Goal: Task Accomplishment & Management: Manage account settings

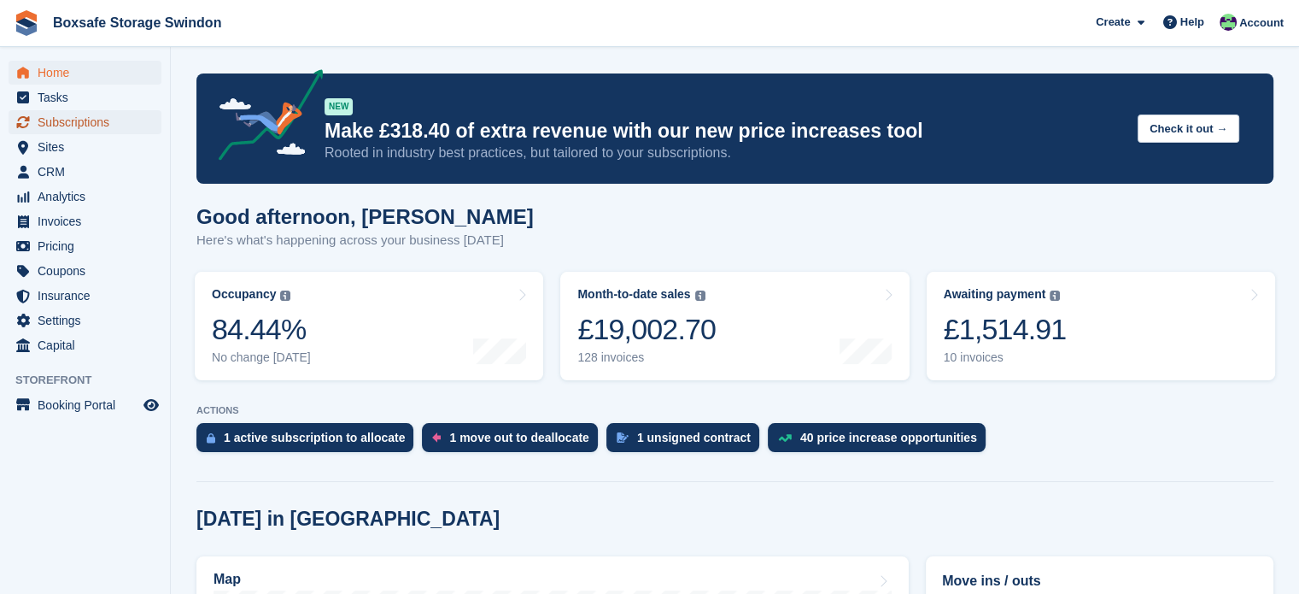
click at [70, 115] on span "Subscriptions" at bounding box center [89, 122] width 103 height 24
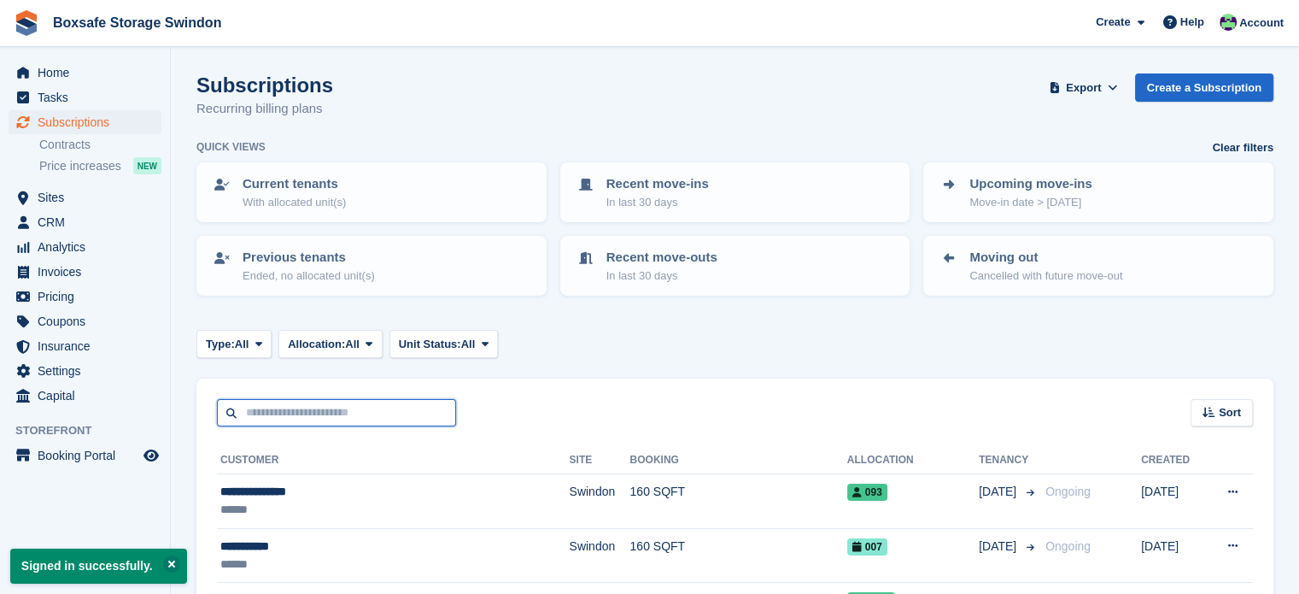
click at [267, 411] on input "text" at bounding box center [336, 413] width 239 height 28
type input "*****"
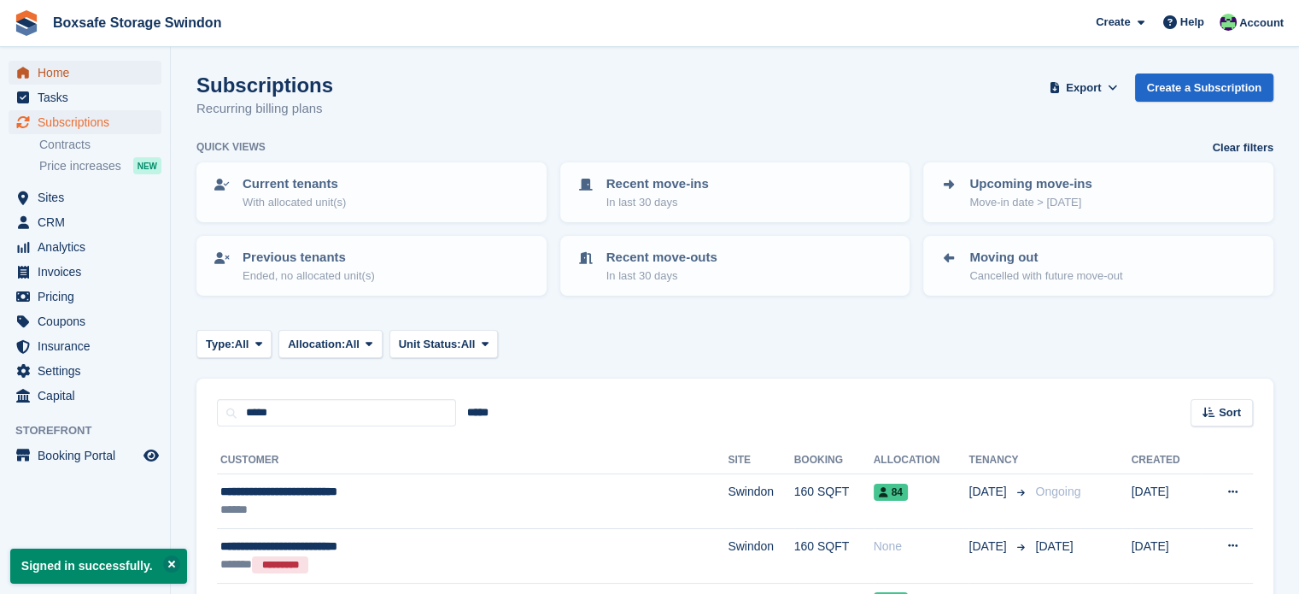
click at [85, 77] on span "Home" at bounding box center [89, 73] width 103 height 24
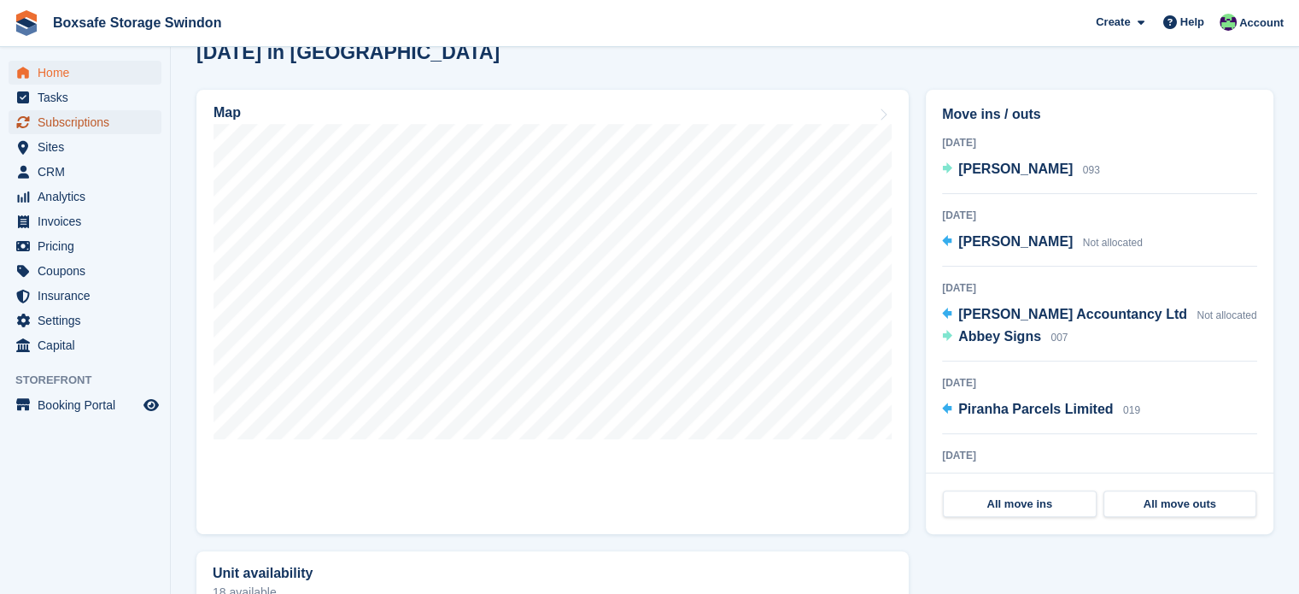
click at [116, 115] on span "Subscriptions" at bounding box center [89, 122] width 103 height 24
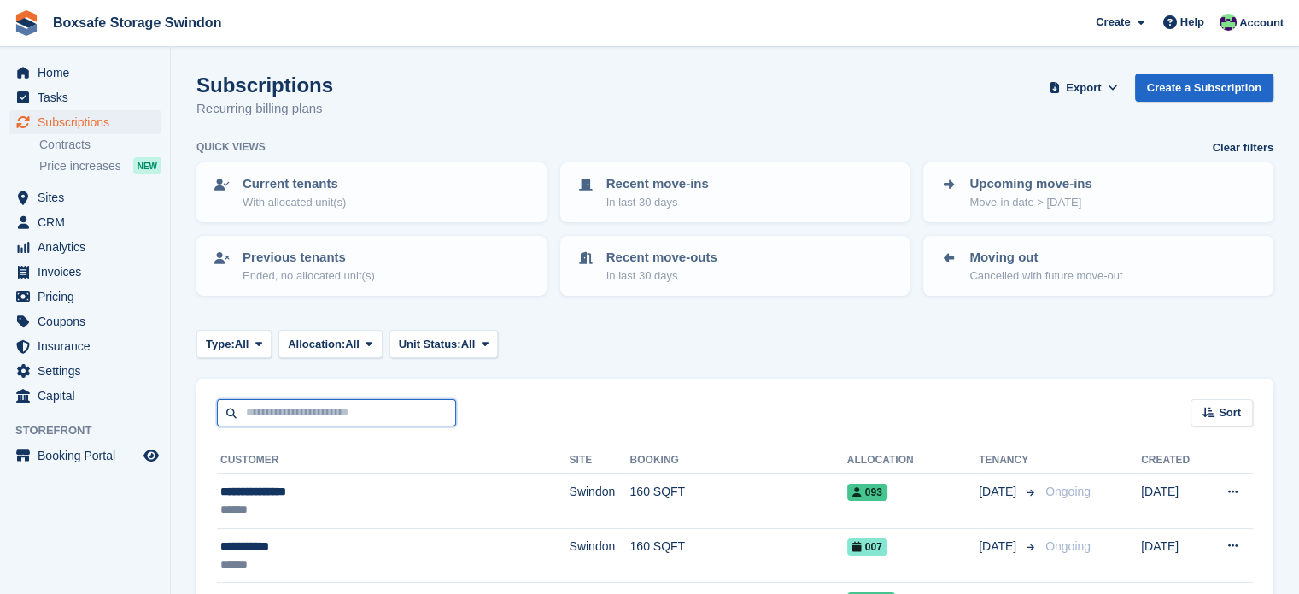
click at [301, 404] on input "text" at bounding box center [336, 413] width 239 height 28
type input "*******"
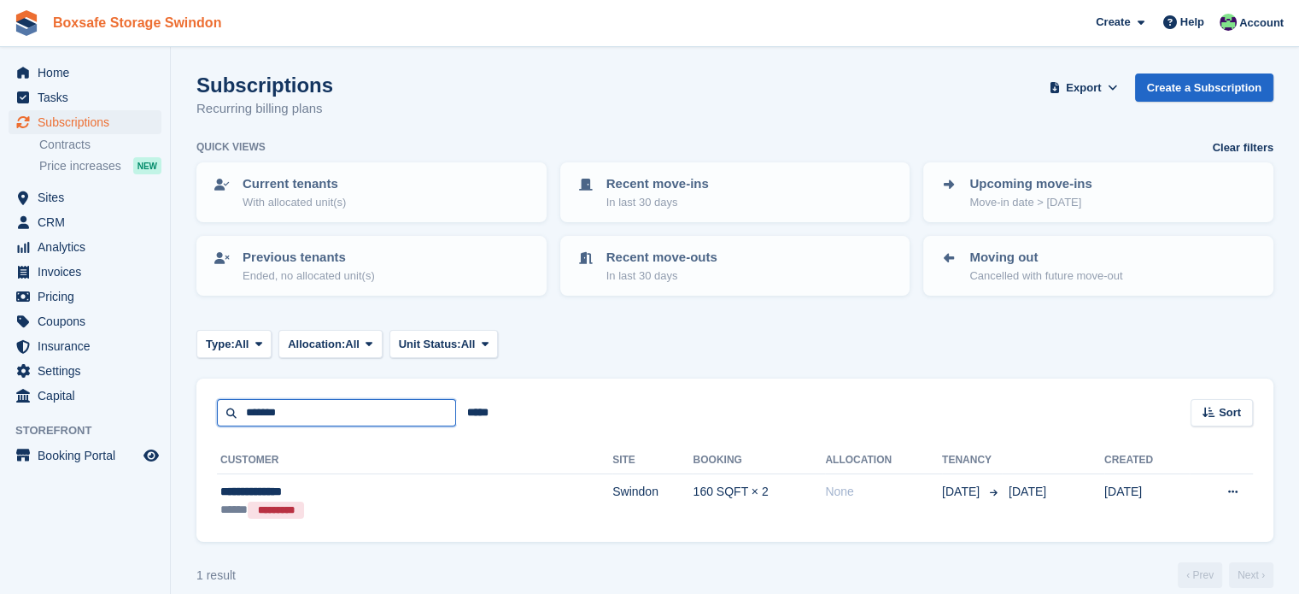
drag, startPoint x: 301, startPoint y: 404, endPoint x: 88, endPoint y: 33, distance: 427.5
click at [79, 396] on div "Home Tasks Subscriptions Subscriptions Subscriptions Contracts Price increases …" at bounding box center [649, 306] width 1299 height 613
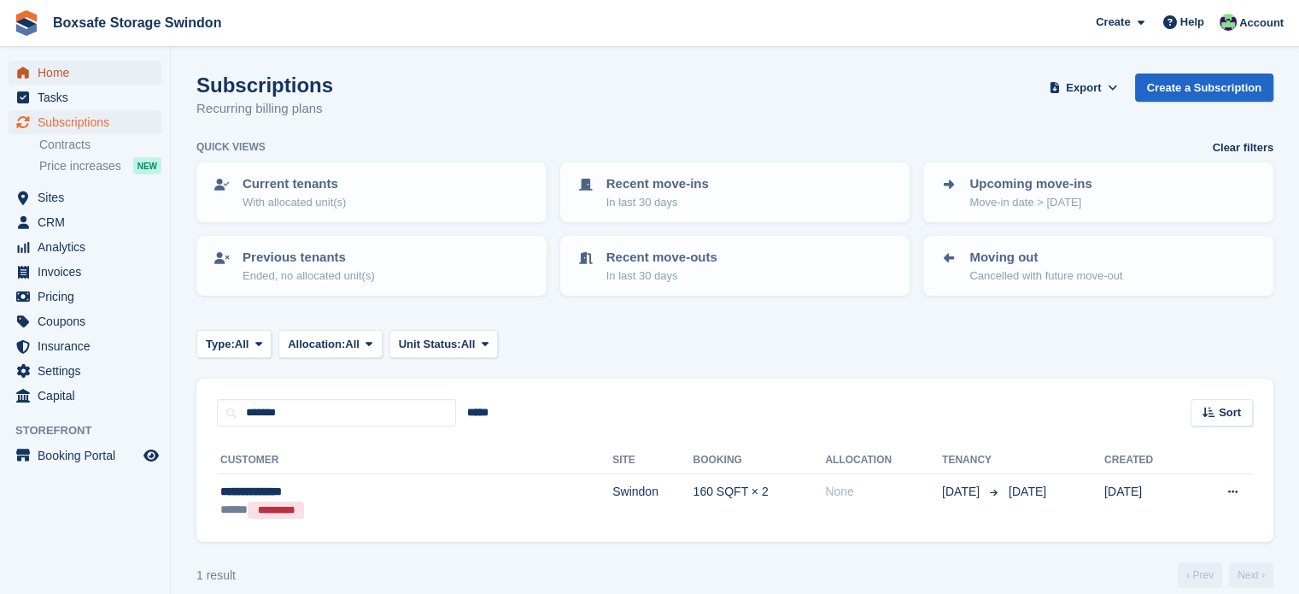
click at [66, 81] on span "Home" at bounding box center [89, 73] width 103 height 24
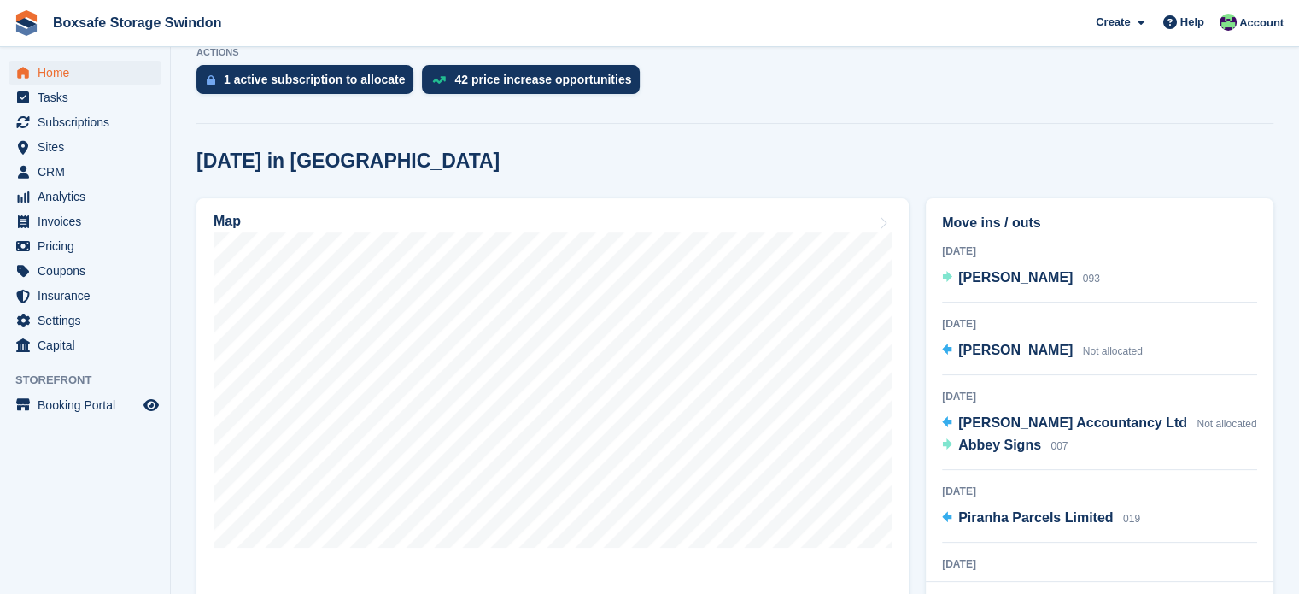
scroll to position [372, 0]
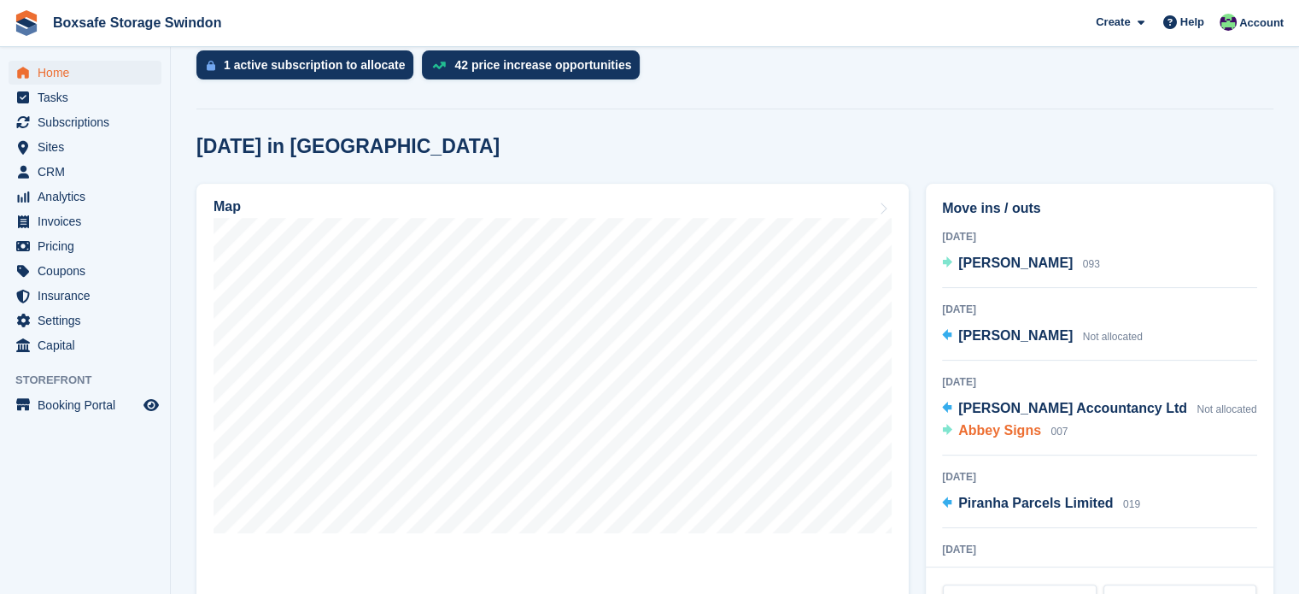
click at [994, 437] on span "Abbey Signs" at bounding box center [1000, 430] width 83 height 15
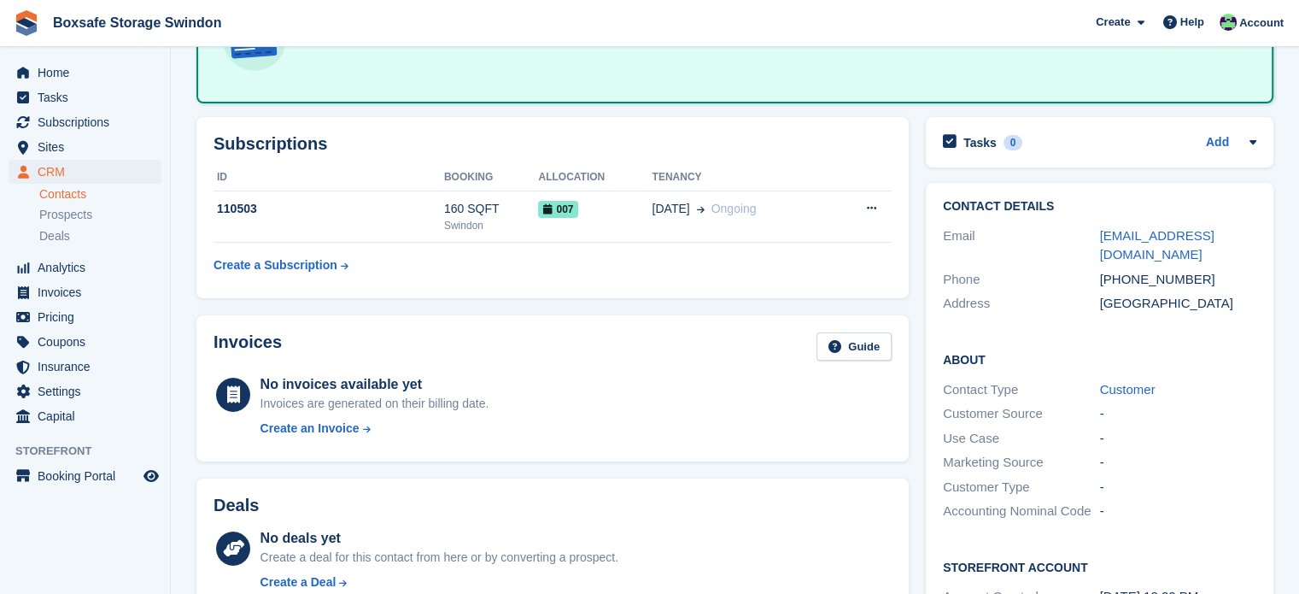
scroll to position [147, 0]
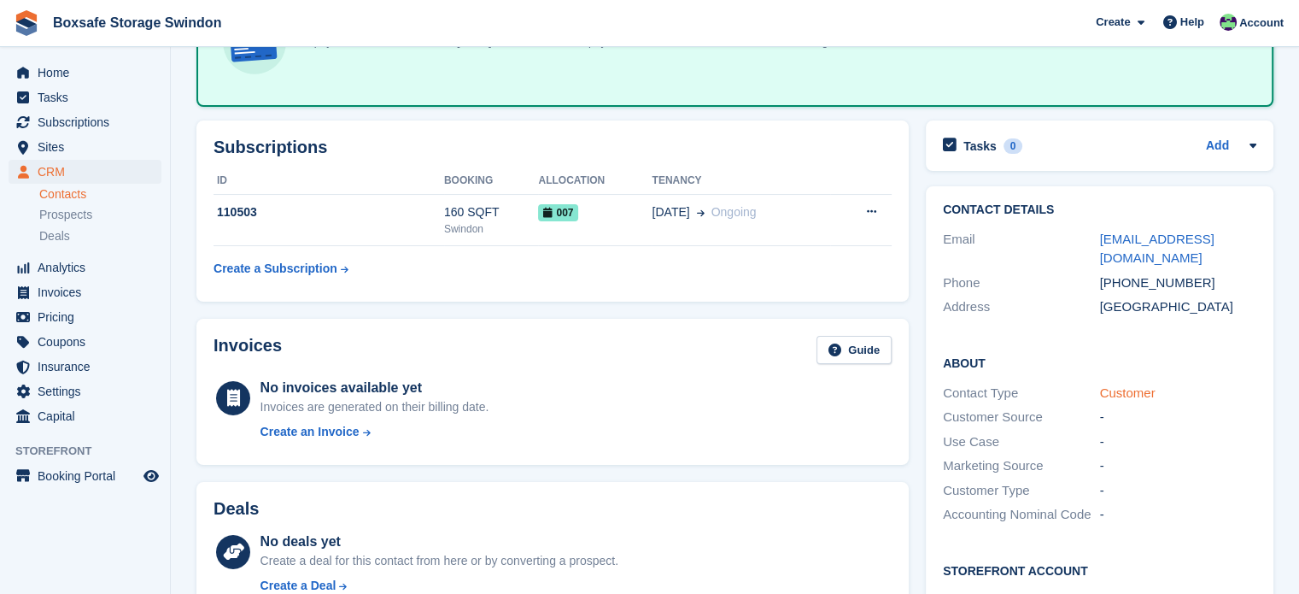
click at [1138, 385] on link "Customer" at bounding box center [1128, 392] width 56 height 15
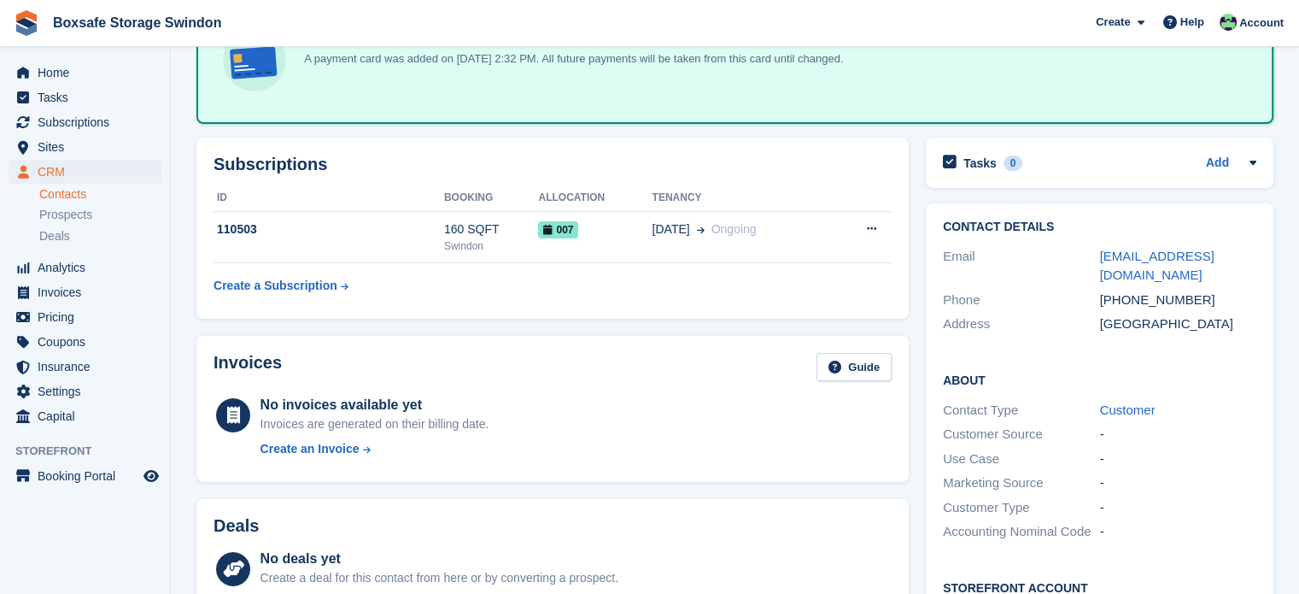
scroll to position [108, 0]
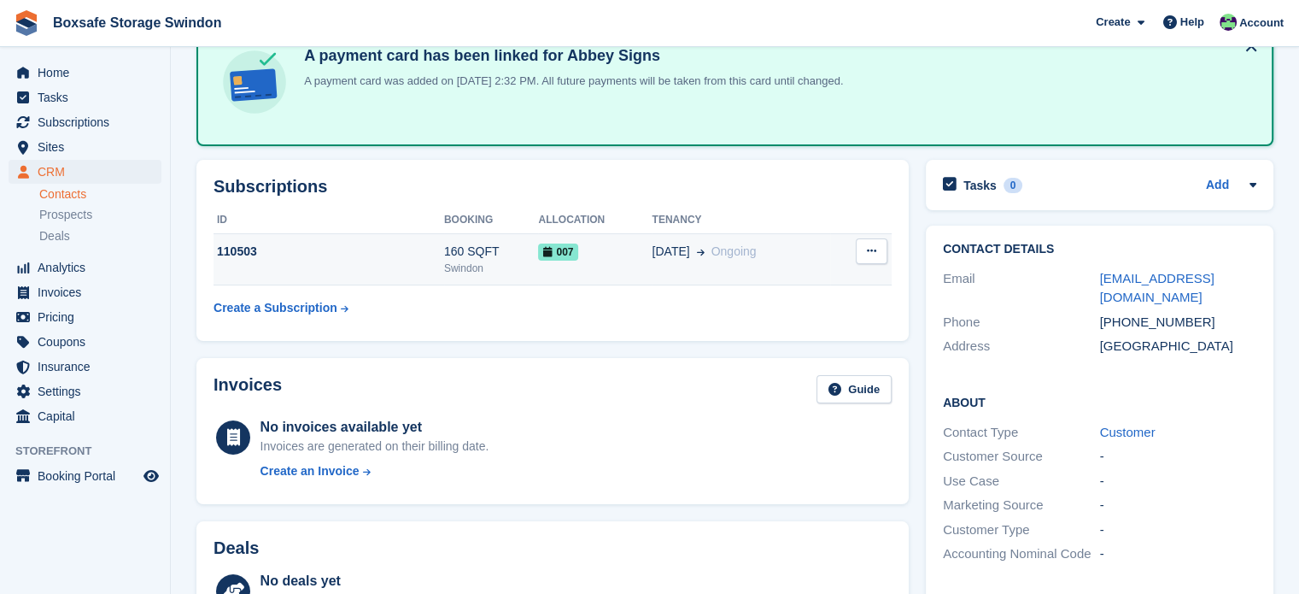
click at [492, 282] on td "160 SQFT Swindon" at bounding box center [491, 259] width 95 height 52
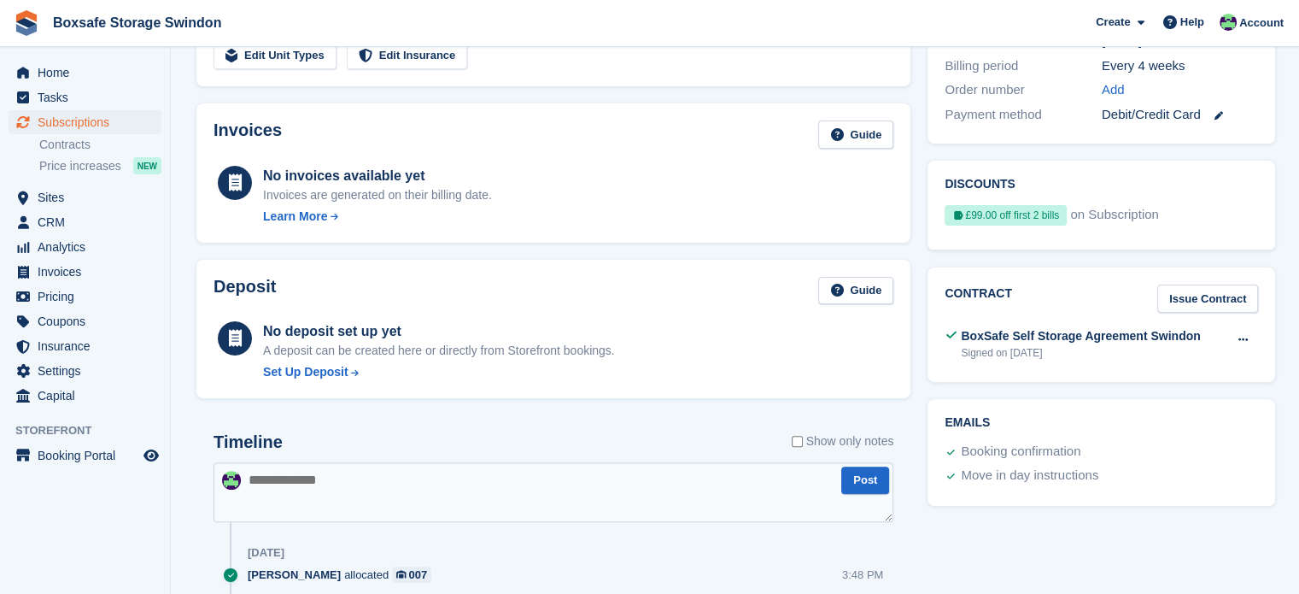
scroll to position [484, 0]
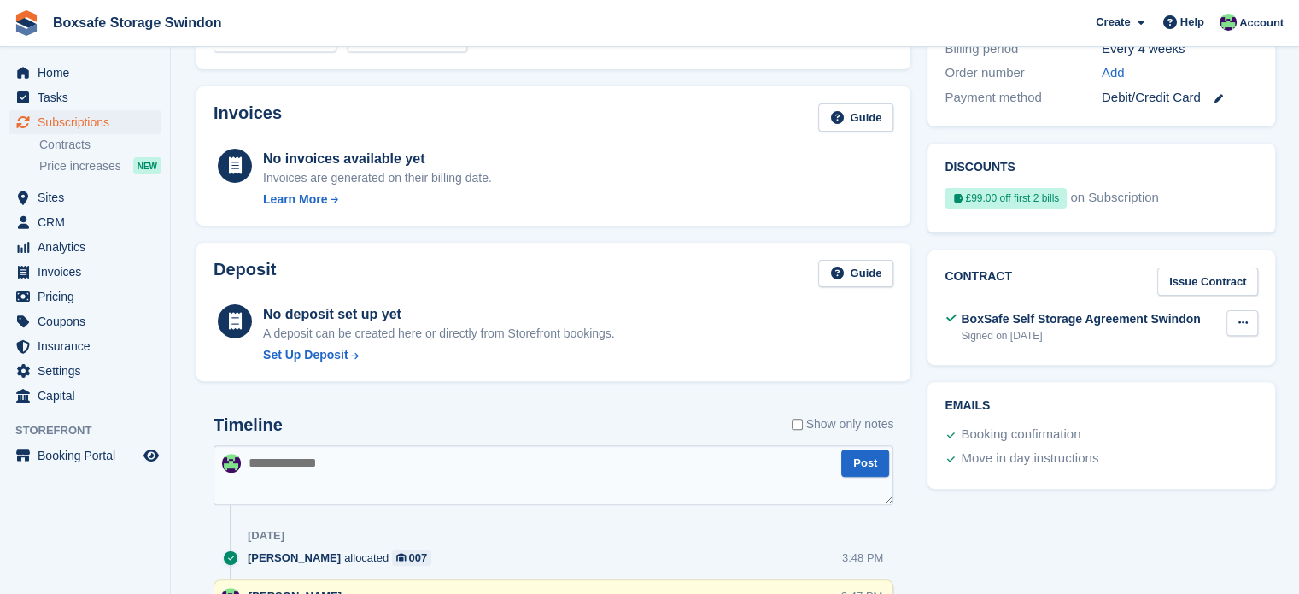
click at [1229, 325] on button at bounding box center [1243, 323] width 32 height 26
click at [1124, 350] on p "View" at bounding box center [1176, 356] width 149 height 22
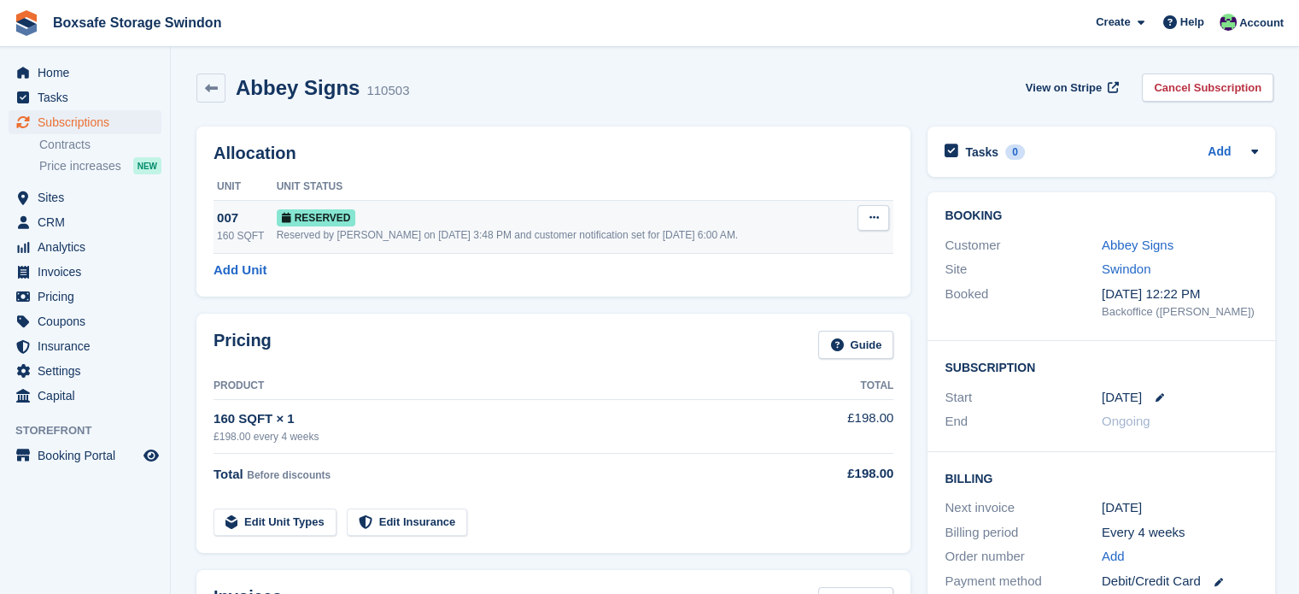
click at [406, 220] on div "Reserved" at bounding box center [563, 217] width 573 height 18
